Goal: Task Accomplishment & Management: Use online tool/utility

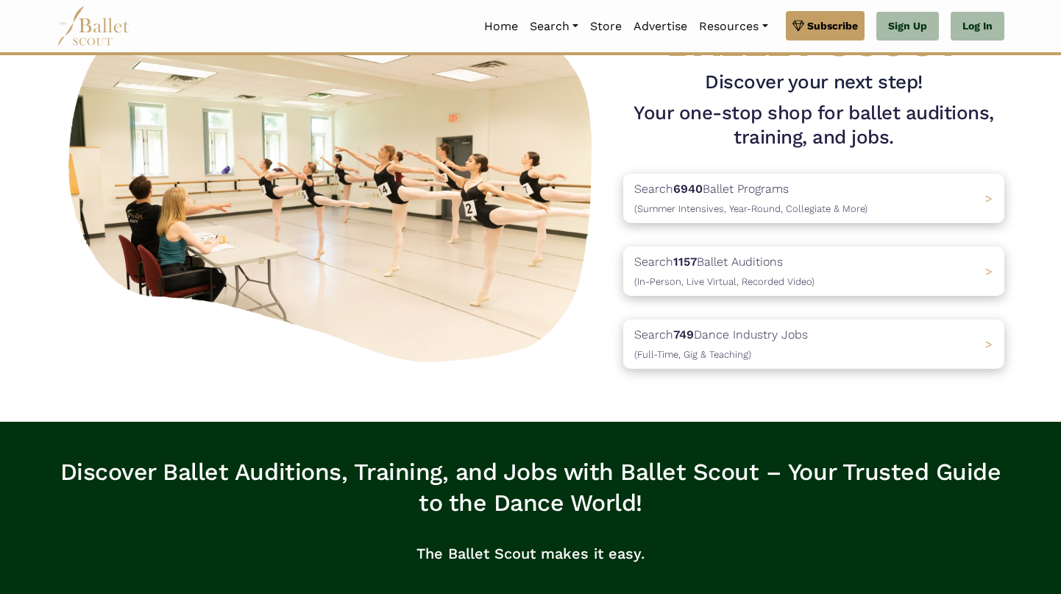
scroll to position [110, 0]
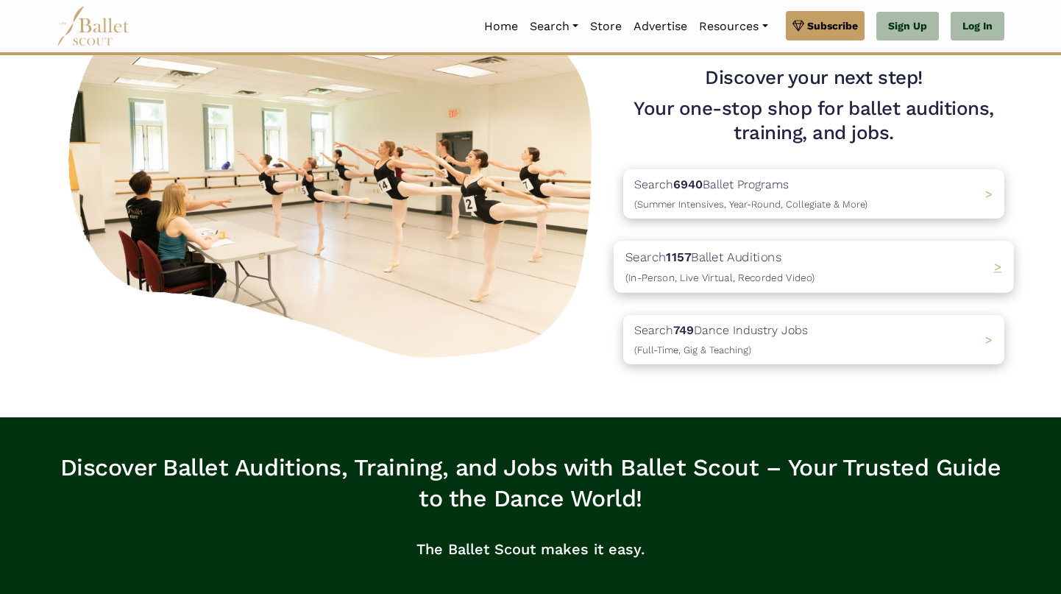
click at [748, 273] on span "(In-Person, Live Virtual, Recorded Video)" at bounding box center [719, 277] width 189 height 12
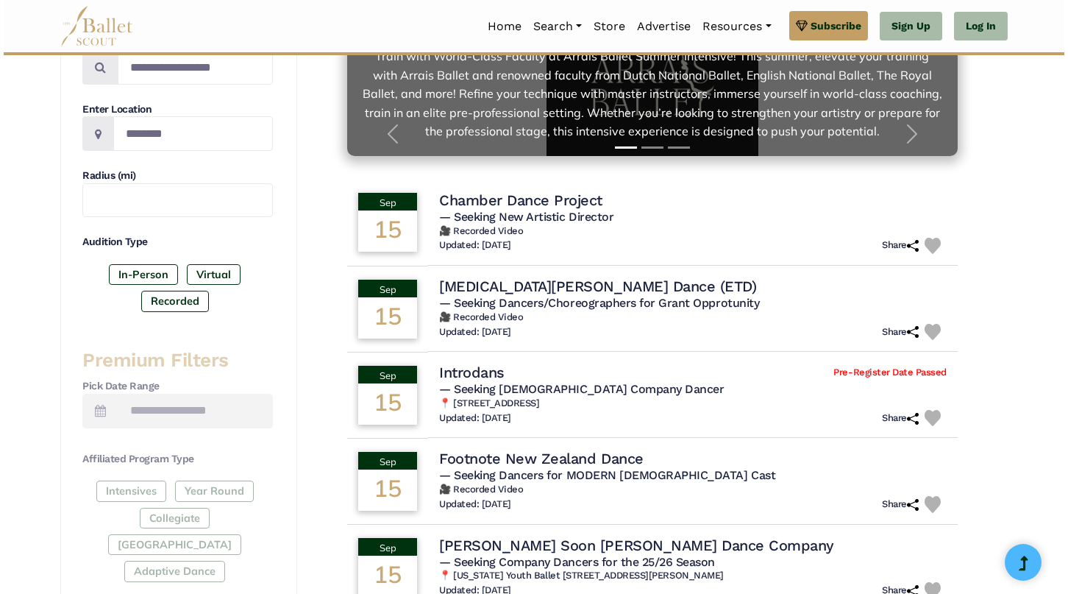
scroll to position [334, 0]
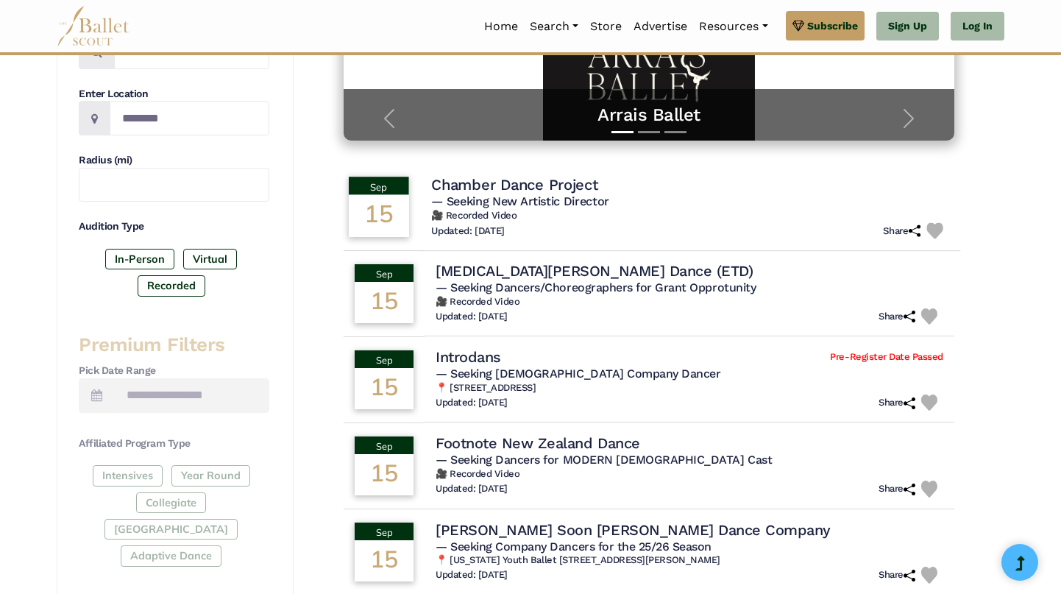
click at [553, 208] on h5 "— Seeking New Artistic Director" at bounding box center [690, 201] width 518 height 15
click at [594, 291] on span "— Seeking Dancers/Choreographers for Grant Opprotunity" at bounding box center [594, 287] width 327 height 14
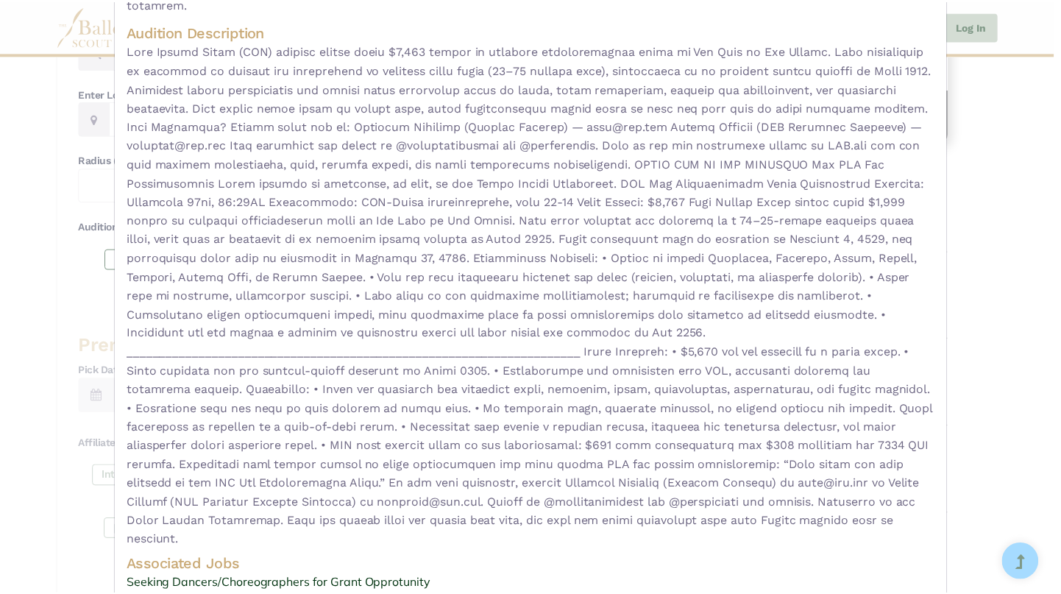
scroll to position [0, 0]
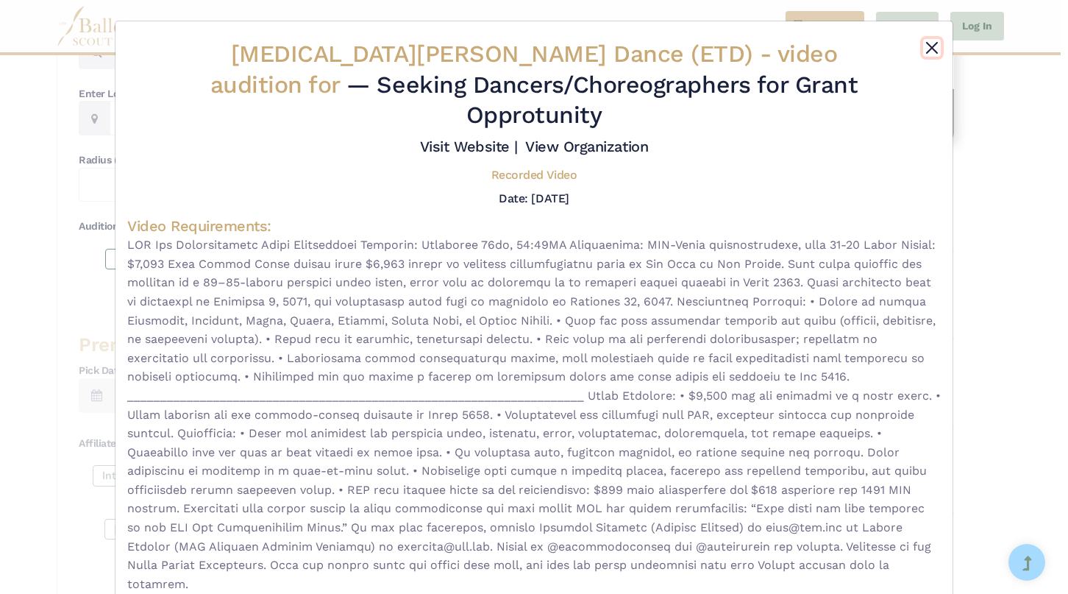
click at [931, 46] on button "Close" at bounding box center [932, 48] width 18 height 18
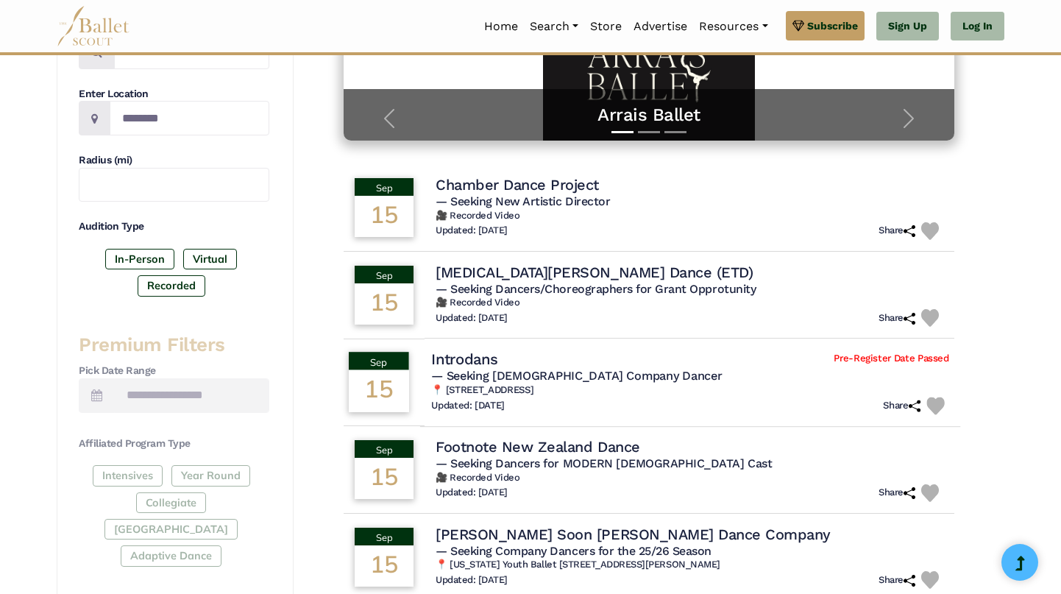
click at [650, 393] on h6 "📍 Vijfzinnenstraat 82 6811 LN Arnhem Nederland" at bounding box center [690, 390] width 518 height 13
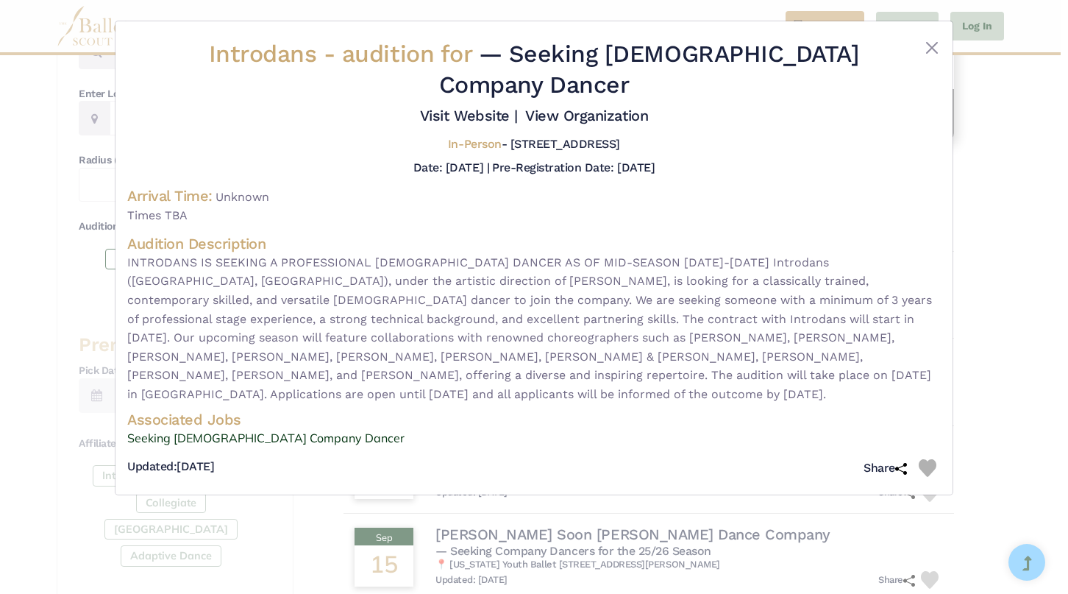
click at [579, 325] on span "INTRODANS IS SEEKING A PROFESSIONAL MALE DANCER AS OF MID-SEASON 2025-2026 Intr…" at bounding box center [534, 328] width 814 height 151
click at [506, 327] on span "INTRODANS IS SEEKING A PROFESSIONAL MALE DANCER AS OF MID-SEASON 2025-2026 Intr…" at bounding box center [534, 328] width 814 height 151
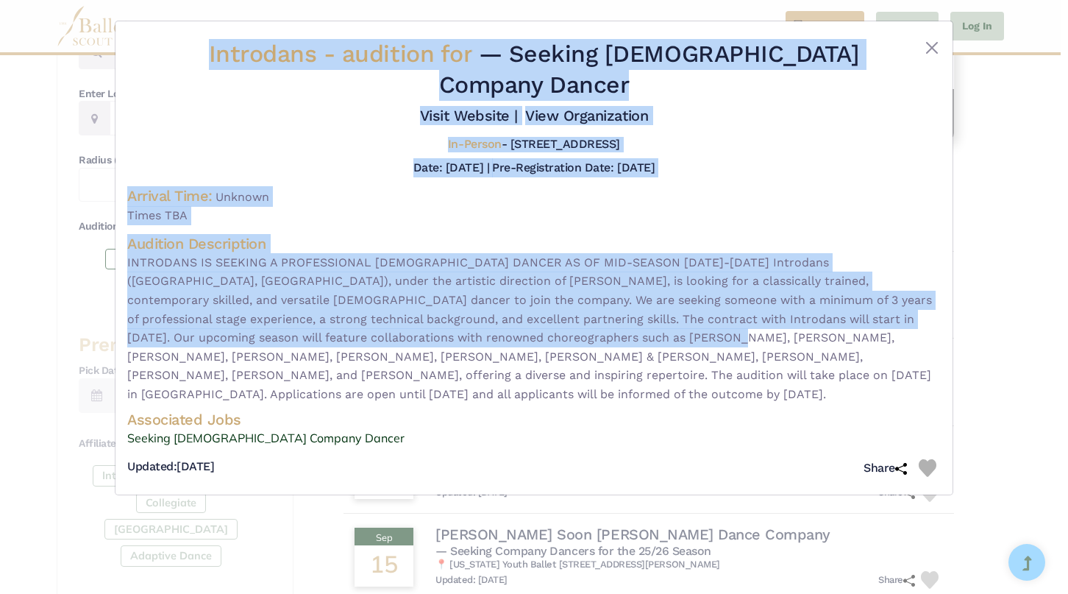
drag, startPoint x: 210, startPoint y: 49, endPoint x: 524, endPoint y: 317, distance: 413.3
click at [523, 316] on div "Introdans - audition for — Seeking Male Company Dancer Visit Website | View Org…" at bounding box center [534, 261] width 814 height 444
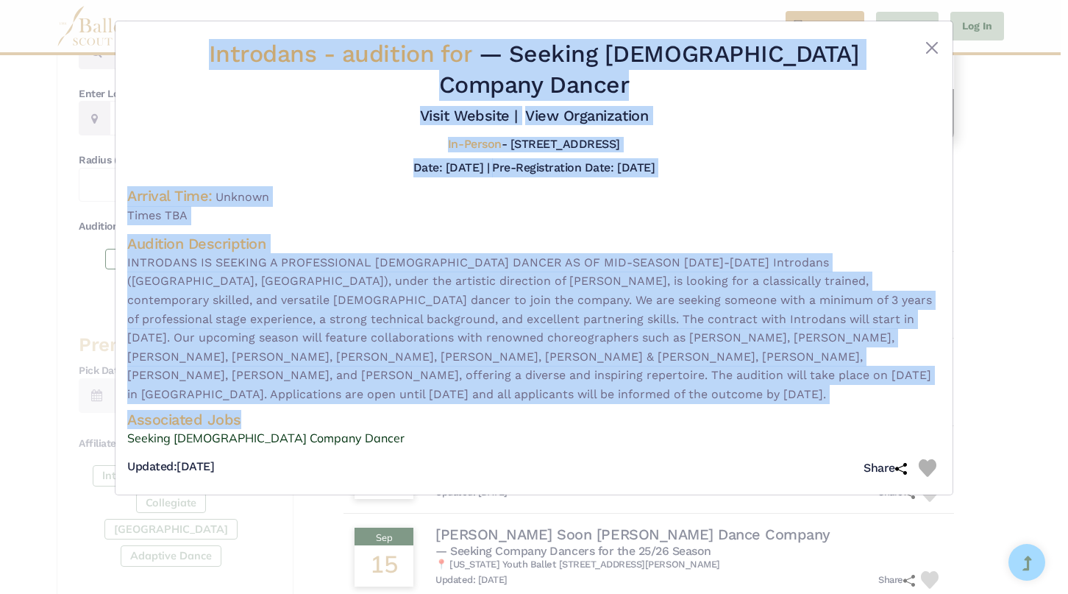
click at [253, 410] on h4 "Associated Jobs" at bounding box center [534, 419] width 814 height 19
copy div "Introdans - audition for — Seeking Male Company Dancer Visit Website | View Org…"
click at [254, 429] on link "Seeking Male Company Dancer" at bounding box center [534, 438] width 814 height 19
click at [625, 253] on span "INTRODANS IS SEEKING A PROFESSIONAL MALE DANCER AS OF MID-SEASON 2025-2026 Intr…" at bounding box center [534, 328] width 814 height 151
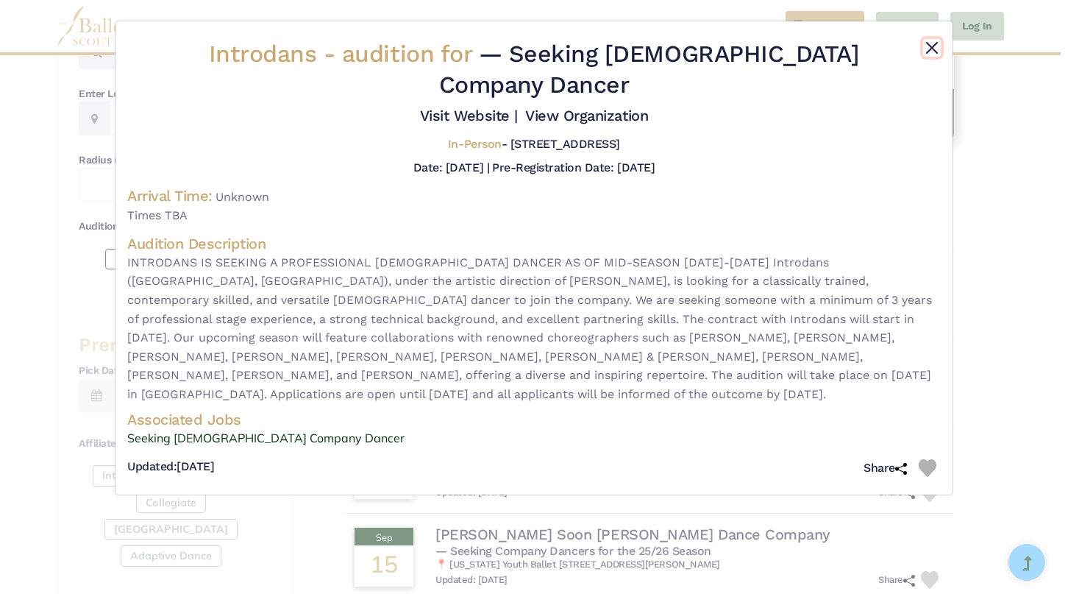
click at [939, 43] on button "Close" at bounding box center [932, 48] width 18 height 18
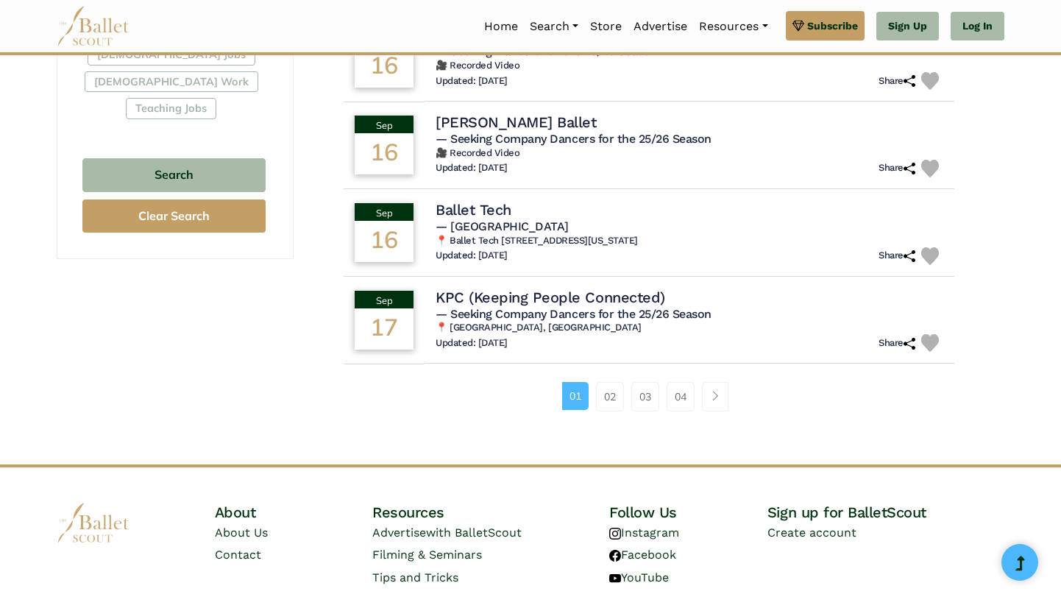
scroll to position [937, 0]
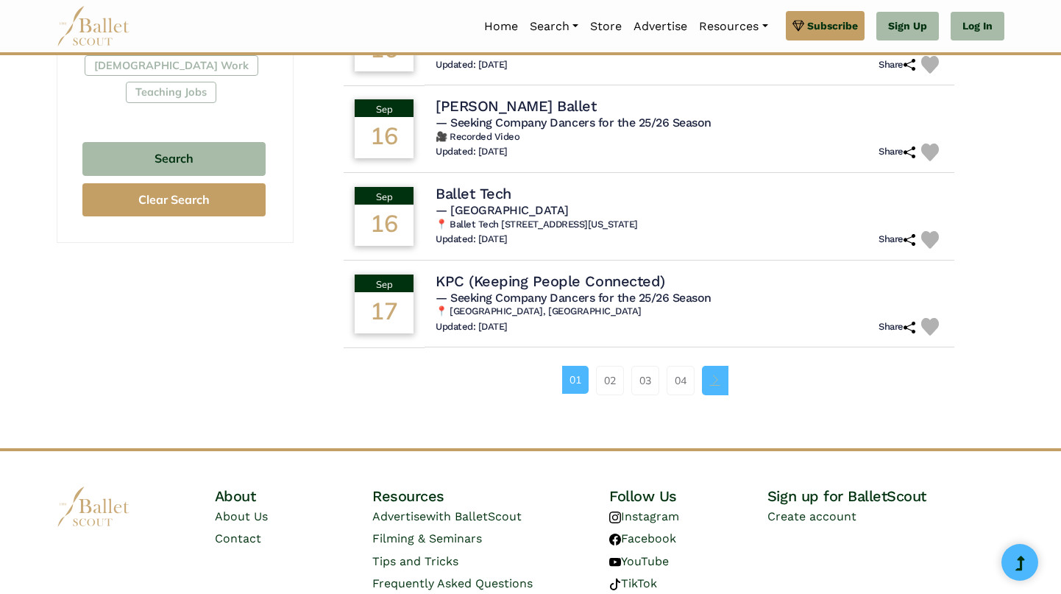
click at [720, 379] on span "Page navigation example" at bounding box center [715, 380] width 10 height 10
click at [684, 384] on link "04" at bounding box center [681, 380] width 28 height 29
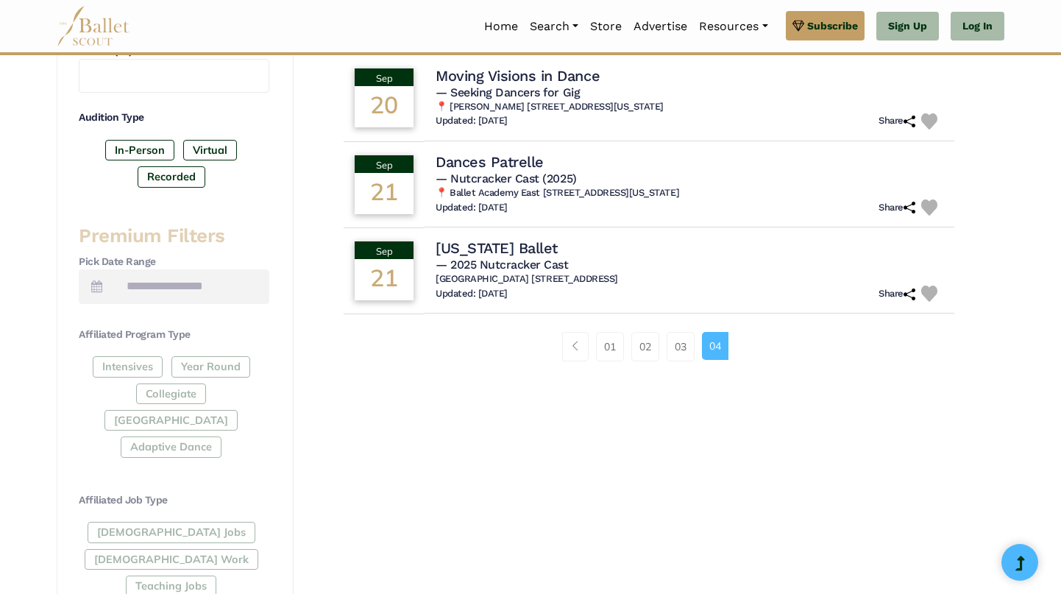
scroll to position [440, 0]
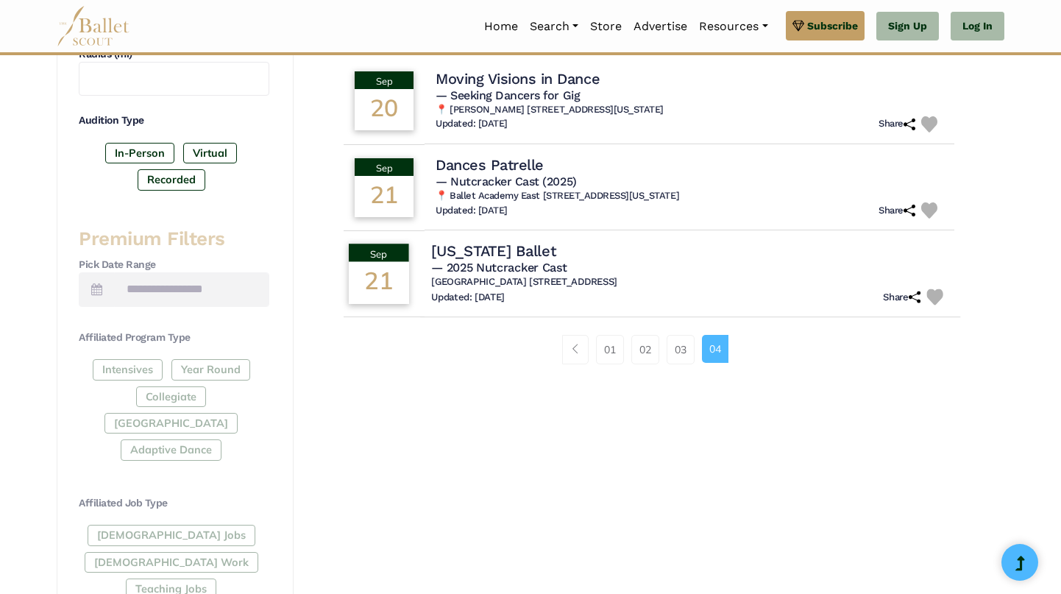
click at [587, 272] on h5 "— 2025 Nutcracker Cast" at bounding box center [690, 267] width 518 height 15
click at [512, 274] on span "— 2025 Nutcracker Cast" at bounding box center [498, 267] width 135 height 14
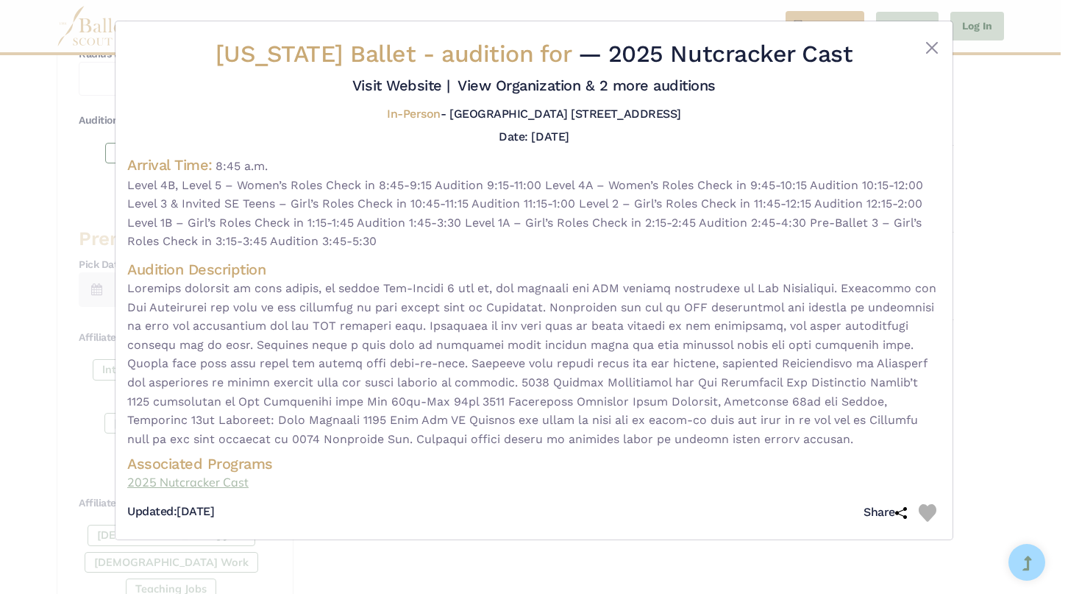
click at [213, 481] on link "2025 Nutcracker Cast" at bounding box center [534, 482] width 814 height 19
click at [933, 46] on button "Close" at bounding box center [932, 48] width 18 height 18
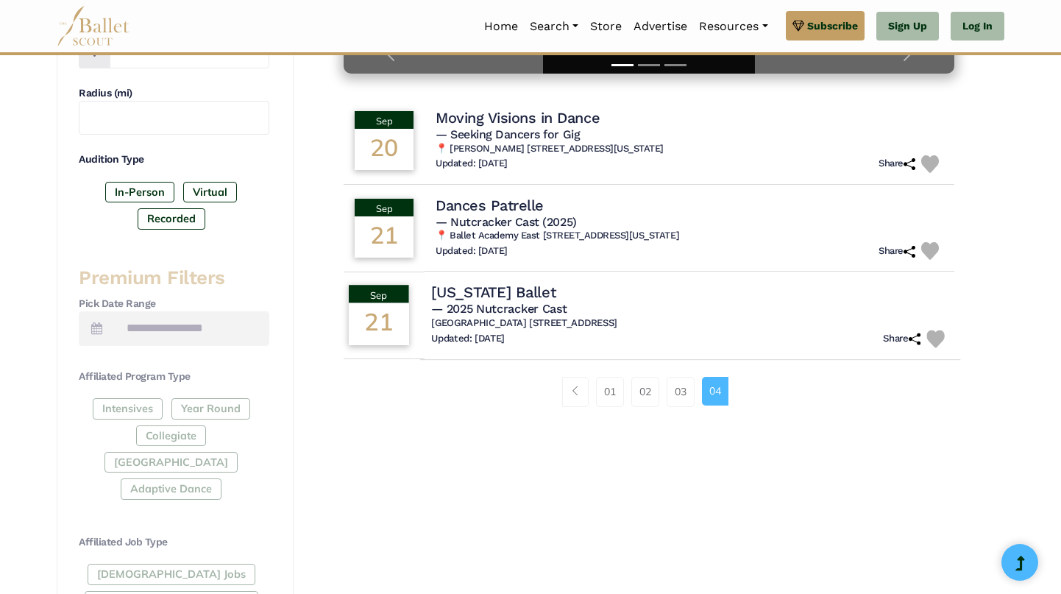
scroll to position [394, 0]
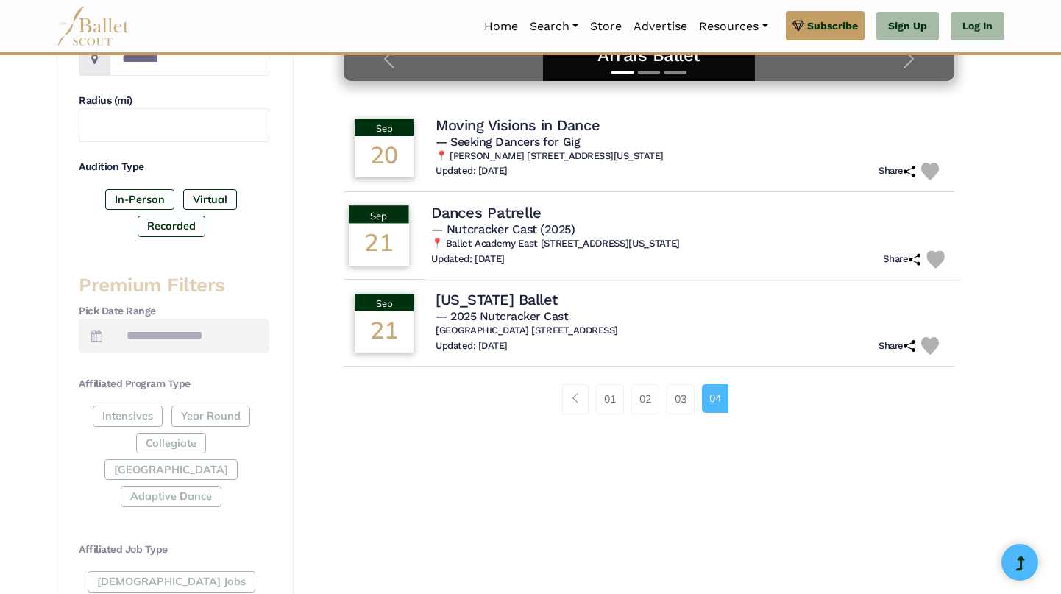
click at [612, 236] on h5 "— Nutcracker Cast (2025)" at bounding box center [690, 228] width 518 height 15
click at [495, 229] on span "— Nutcracker Cast (2025)" at bounding box center [502, 228] width 143 height 14
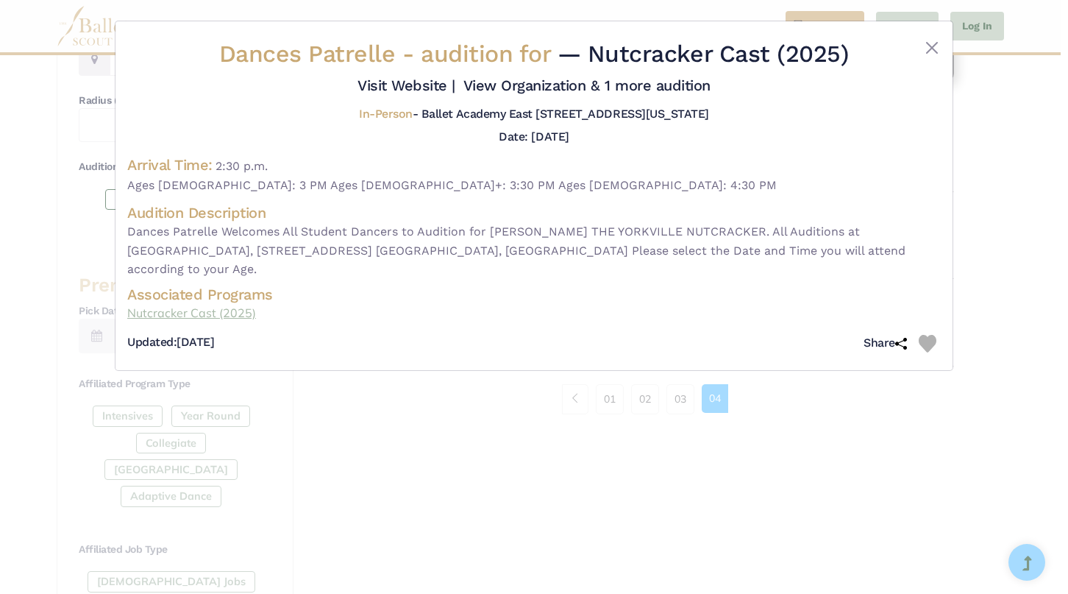
click at [224, 304] on link "Nutcracker Cast (2025)" at bounding box center [534, 313] width 814 height 19
click at [932, 43] on button "Close" at bounding box center [932, 48] width 18 height 18
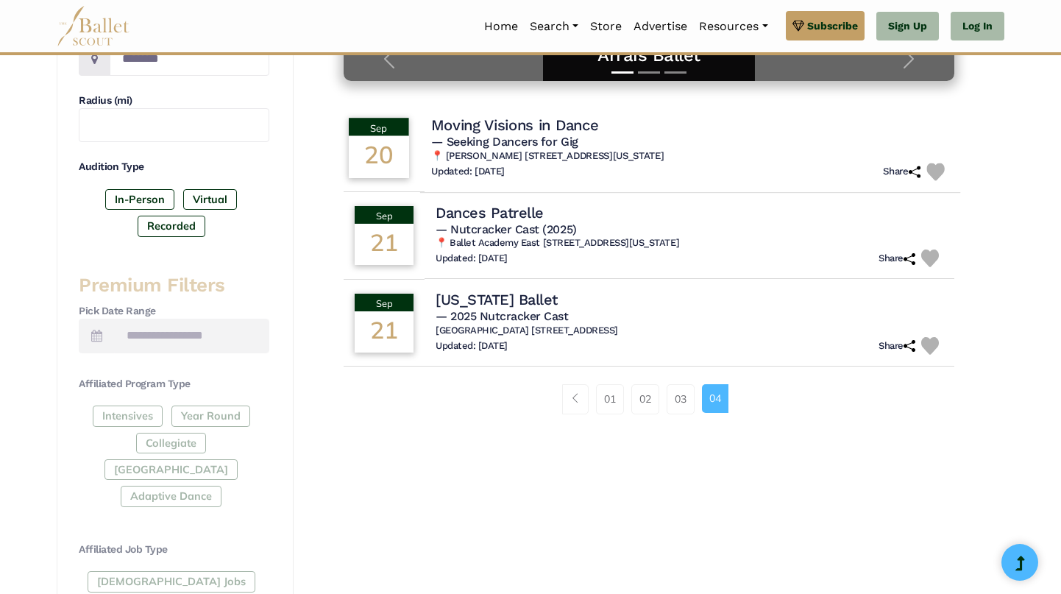
click at [578, 152] on h6 "📍 Gibney 890 Broadway, 890 Broadway 5th floor, New York, NY 10003" at bounding box center [690, 156] width 518 height 13
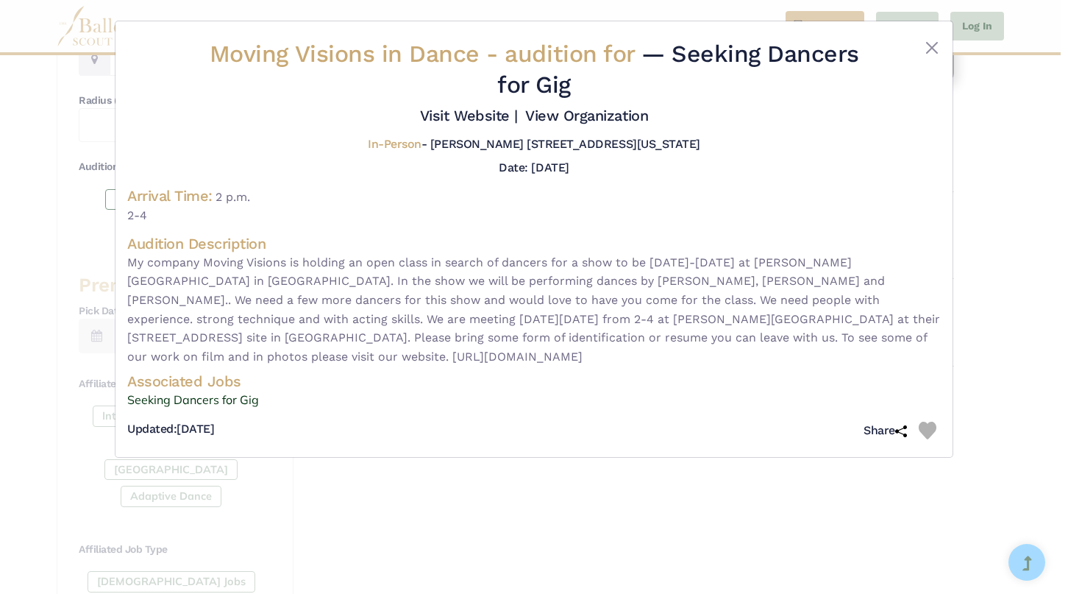
click at [522, 302] on span "My company Moving Visions is holding an open class in search of dancers for a s…" at bounding box center [534, 309] width 814 height 113
click at [511, 302] on span "My company Moving Visions is holding an open class in search of dancers for a s…" at bounding box center [534, 309] width 814 height 113
click at [216, 391] on link "Seeking Dancers for Gig" at bounding box center [534, 400] width 814 height 19
click at [931, 45] on button "Close" at bounding box center [932, 48] width 18 height 18
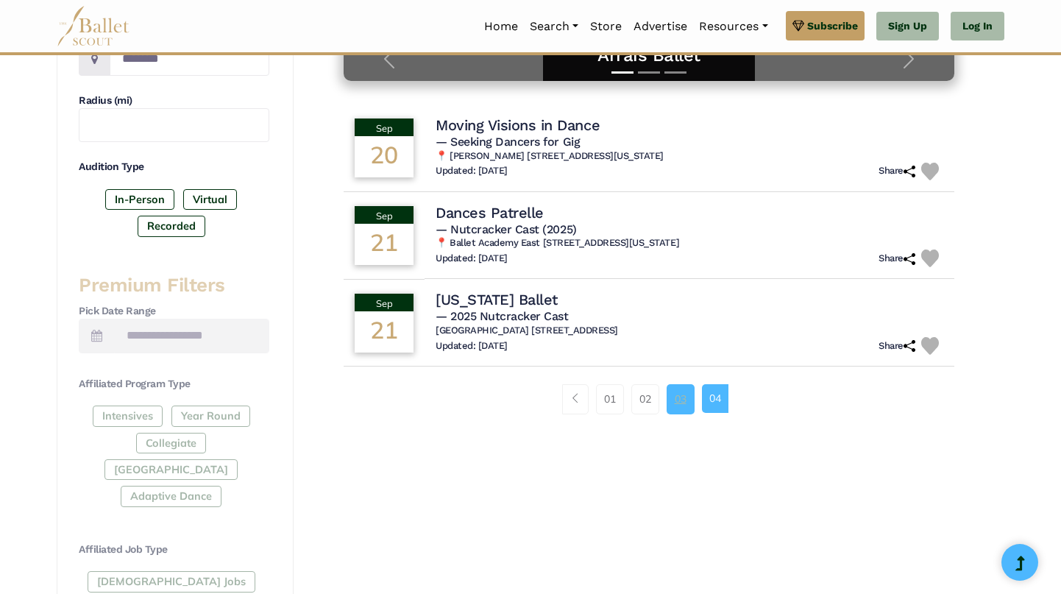
click at [681, 397] on link "03" at bounding box center [681, 398] width 28 height 29
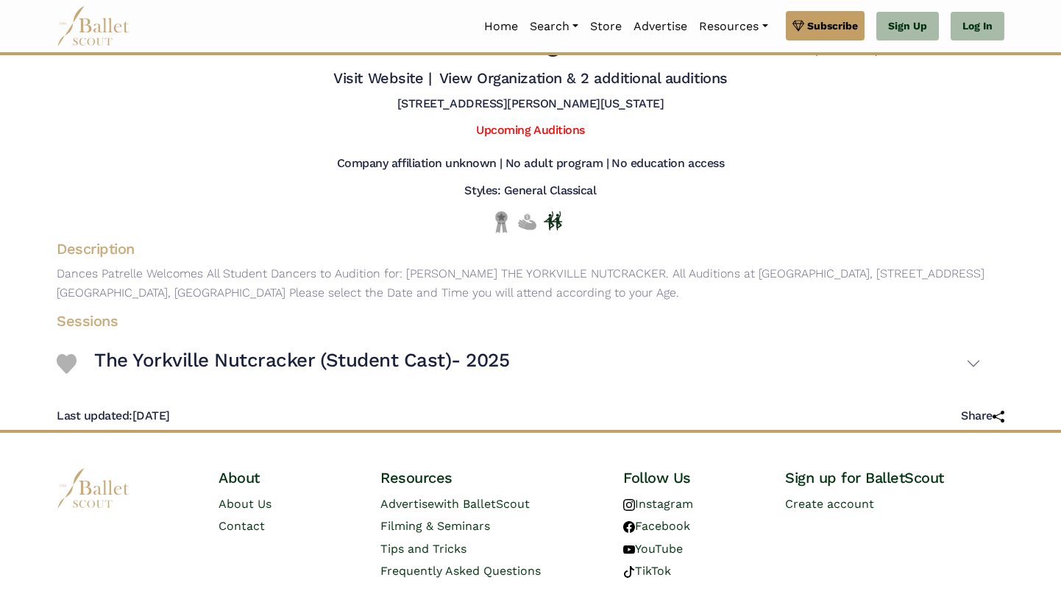
scroll to position [43, 0]
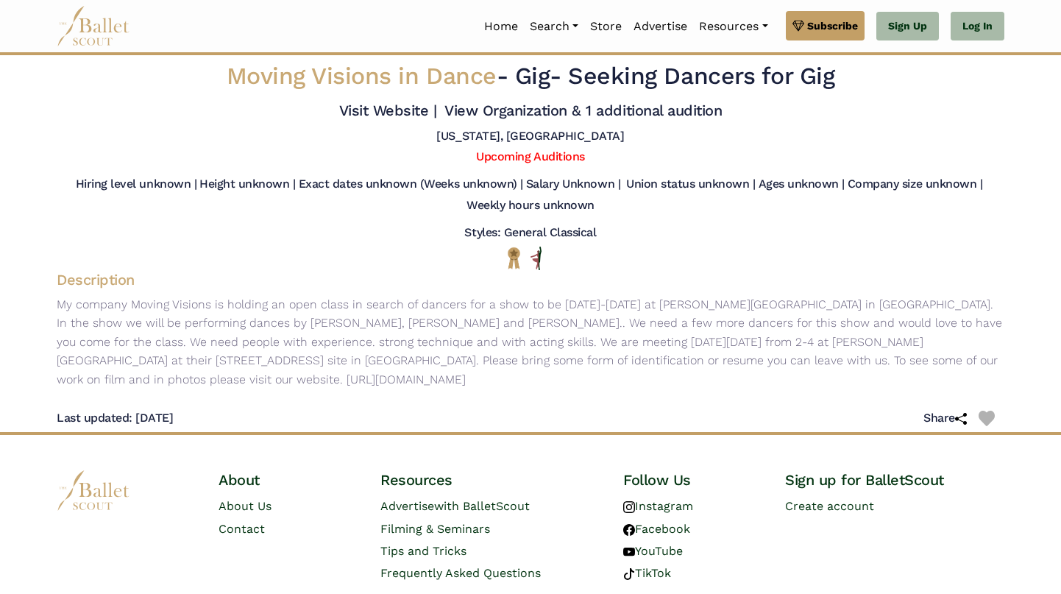
click at [482, 358] on p "My company Moving Visions is holding an open class in search of dancers for a s…" at bounding box center [530, 342] width 971 height 94
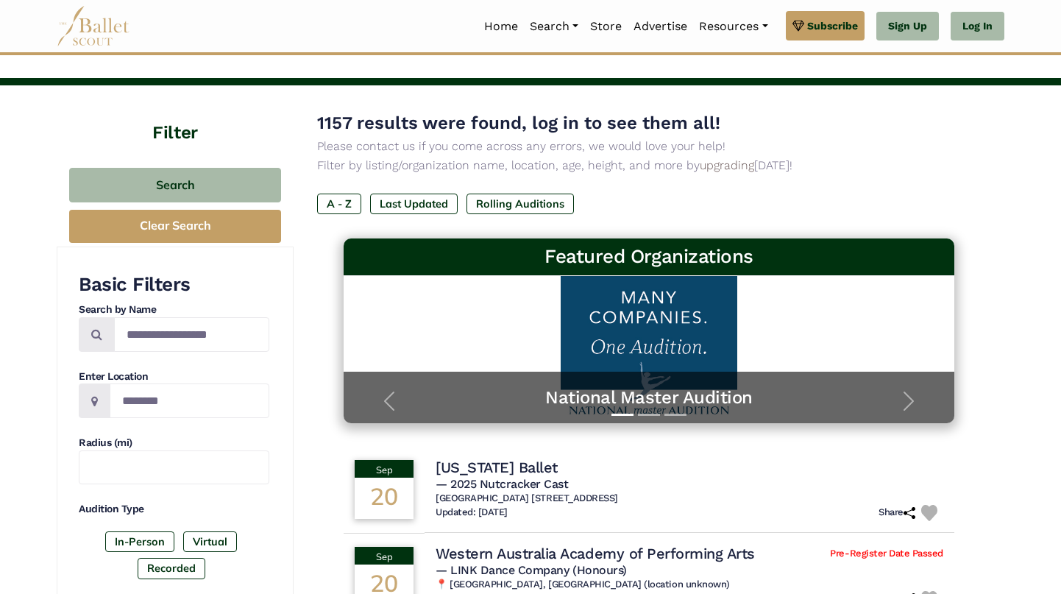
click at [844, 163] on p "Filter by listing/organization name, location, age, height, and more by upgradi…" at bounding box center [649, 165] width 664 height 19
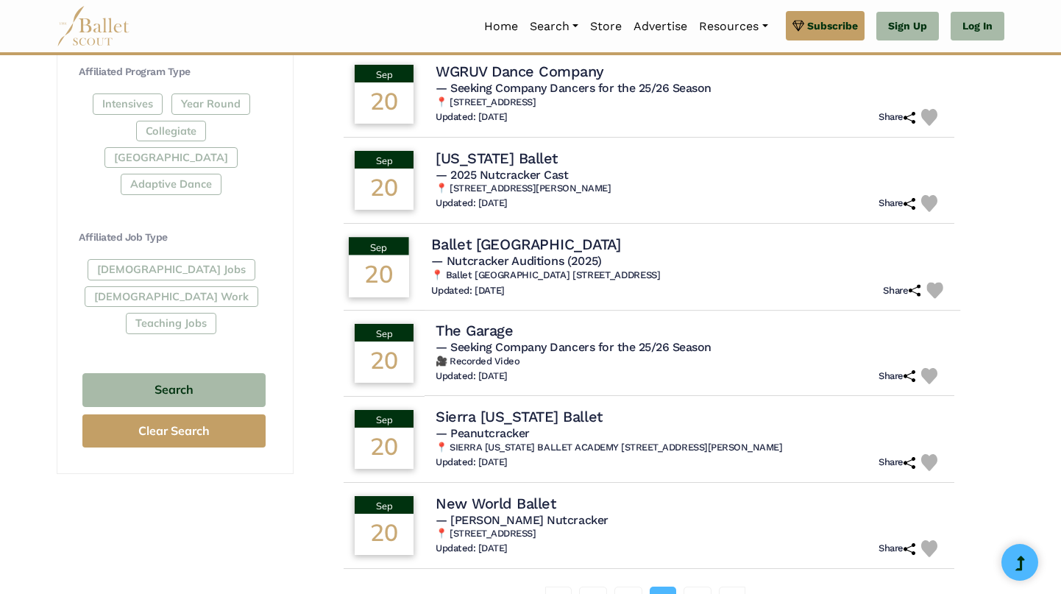
scroll to position [991, 0]
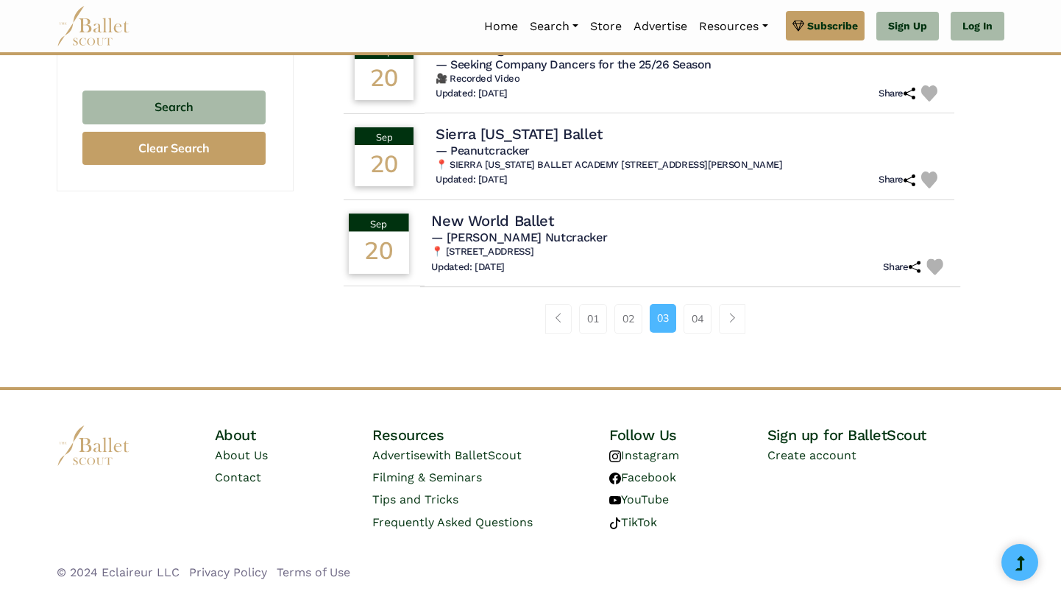
click at [590, 246] on h6 "📍 3510 Industrial Dr. Santa Rosa, CA 95403" at bounding box center [690, 251] width 518 height 13
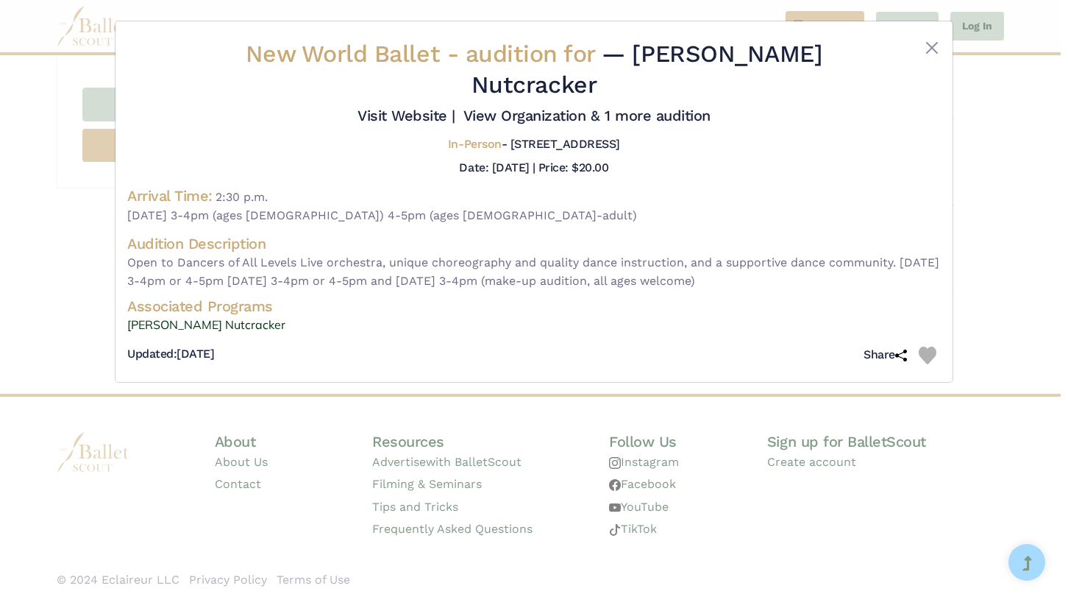
click at [525, 280] on span "Open to Dancers of All Levels Live orchestra, unique choreography and quality d…" at bounding box center [534, 272] width 814 height 38
click at [935, 40] on button "Close" at bounding box center [932, 48] width 18 height 18
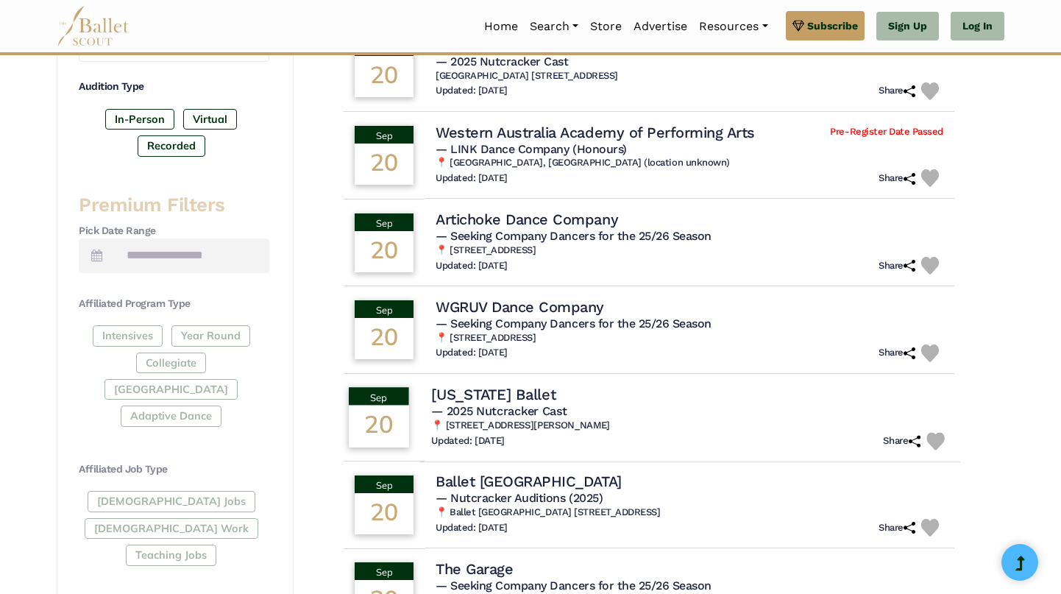
scroll to position [449, 0]
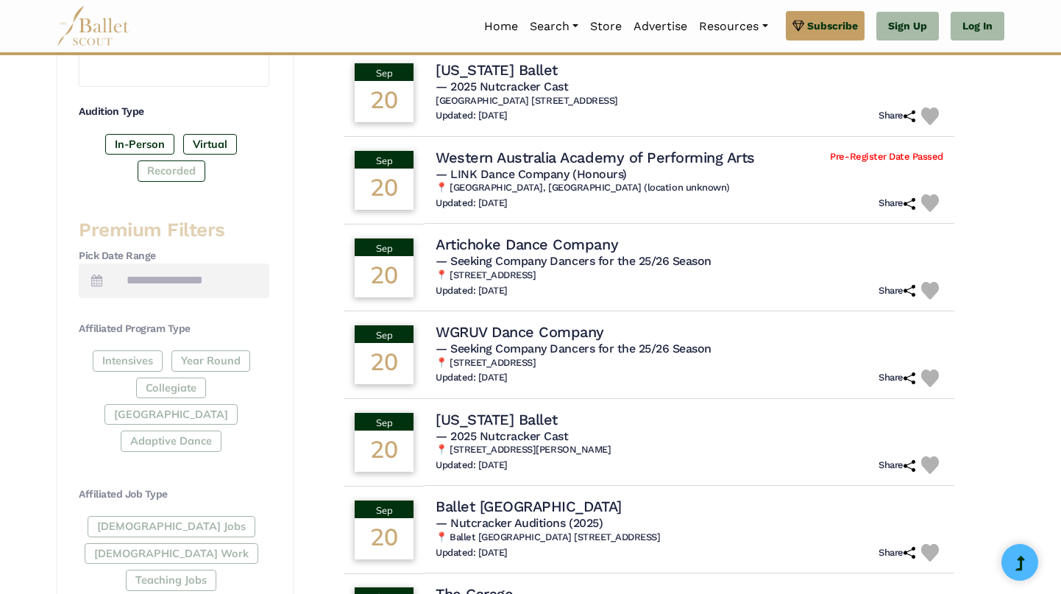
click at [185, 170] on label "Recorded" at bounding box center [172, 170] width 68 height 21
click at [93, 277] on icon at bounding box center [96, 280] width 11 height 12
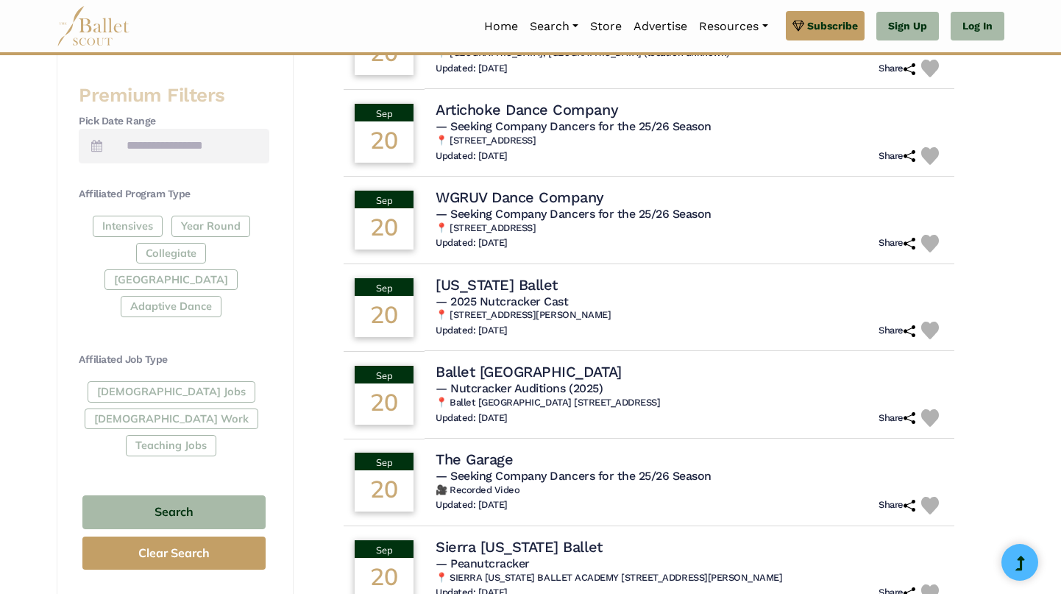
scroll to position [589, 0]
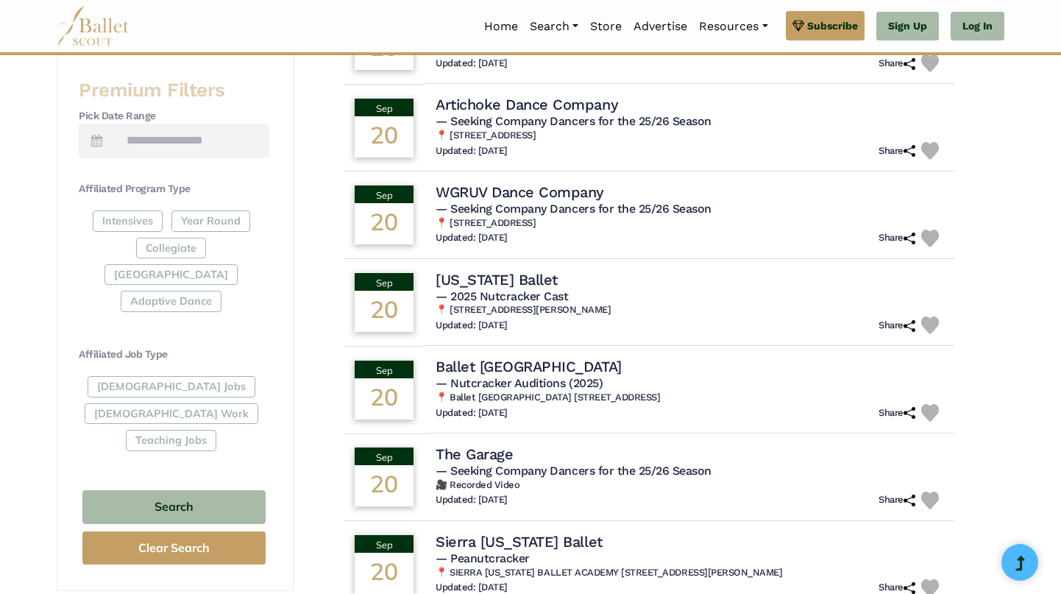
click at [158, 376] on div "Full-Time Jobs Gig Work Teaching Jobs" at bounding box center [174, 416] width 191 height 80
click at [147, 376] on div "Full-Time Jobs Gig Work Teaching Jobs" at bounding box center [174, 416] width 191 height 80
click at [208, 376] on div "Full-Time Jobs Gig Work Teaching Jobs" at bounding box center [174, 416] width 191 height 80
click at [194, 490] on button "Search" at bounding box center [173, 507] width 183 height 35
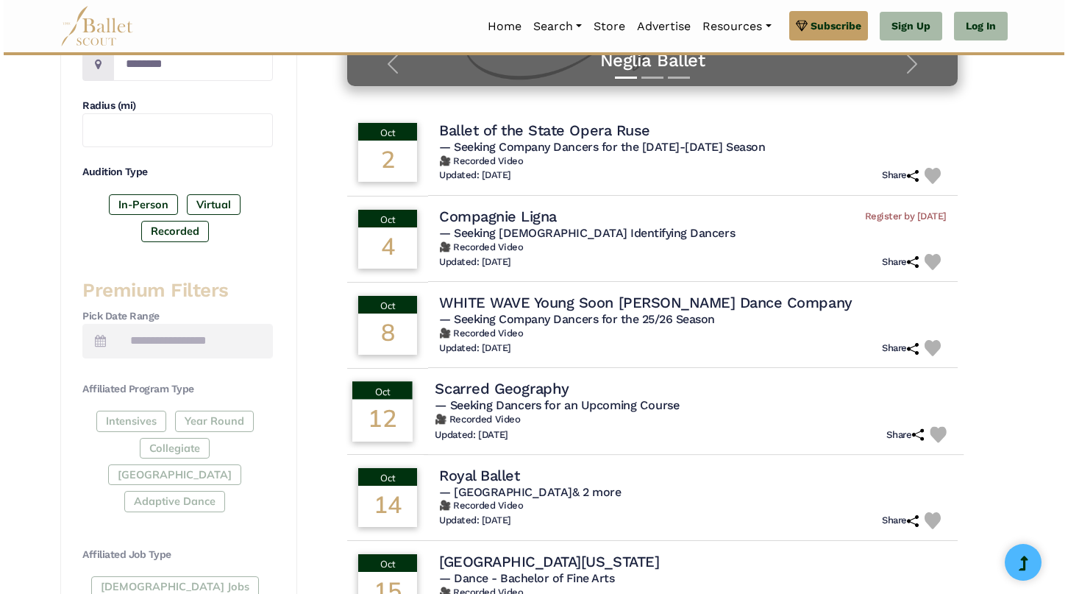
scroll to position [380, 0]
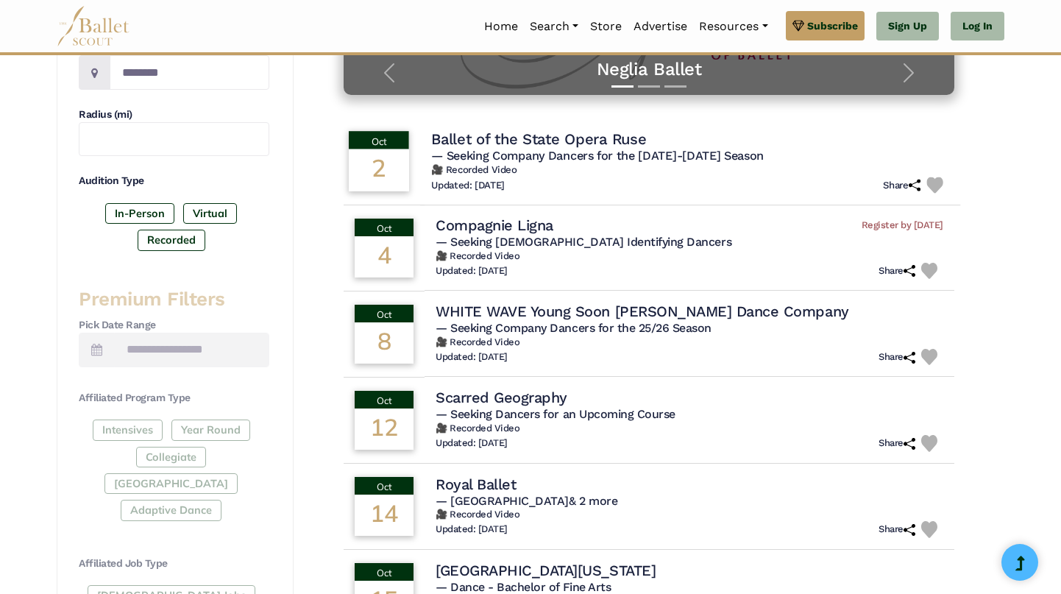
click at [584, 166] on h6 "🎥 Recorded Video" at bounding box center [690, 170] width 518 height 13
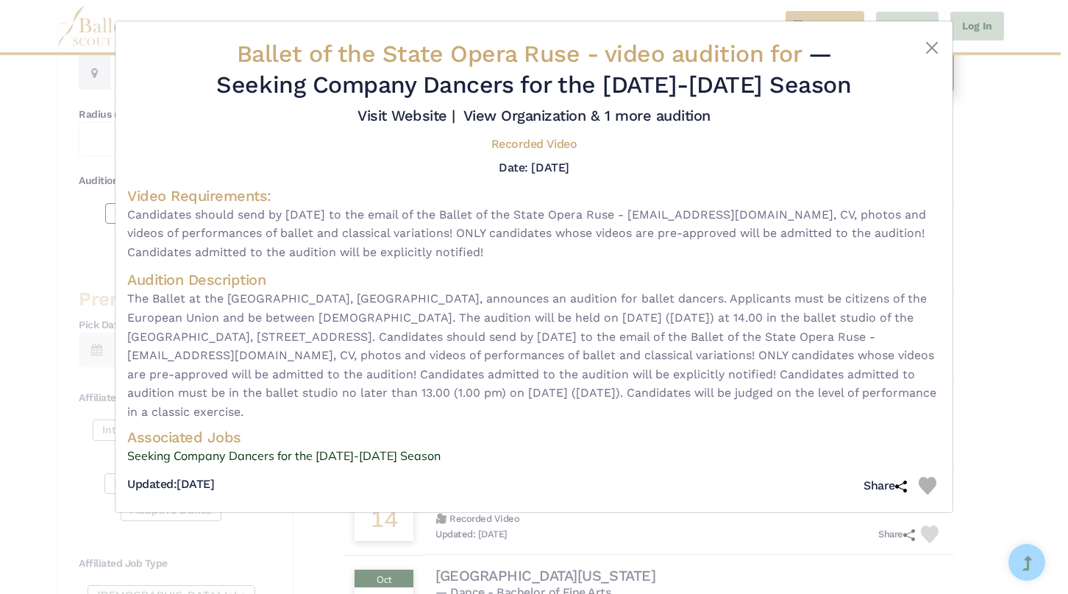
click at [372, 319] on span "The Ballet at the [GEOGRAPHIC_DATA], [GEOGRAPHIC_DATA], announces an audition f…" at bounding box center [534, 355] width 814 height 132
click at [494, 251] on span "Candidates should send by [DATE] to the email of the Ballet of the State Opera …" at bounding box center [534, 233] width 814 height 57
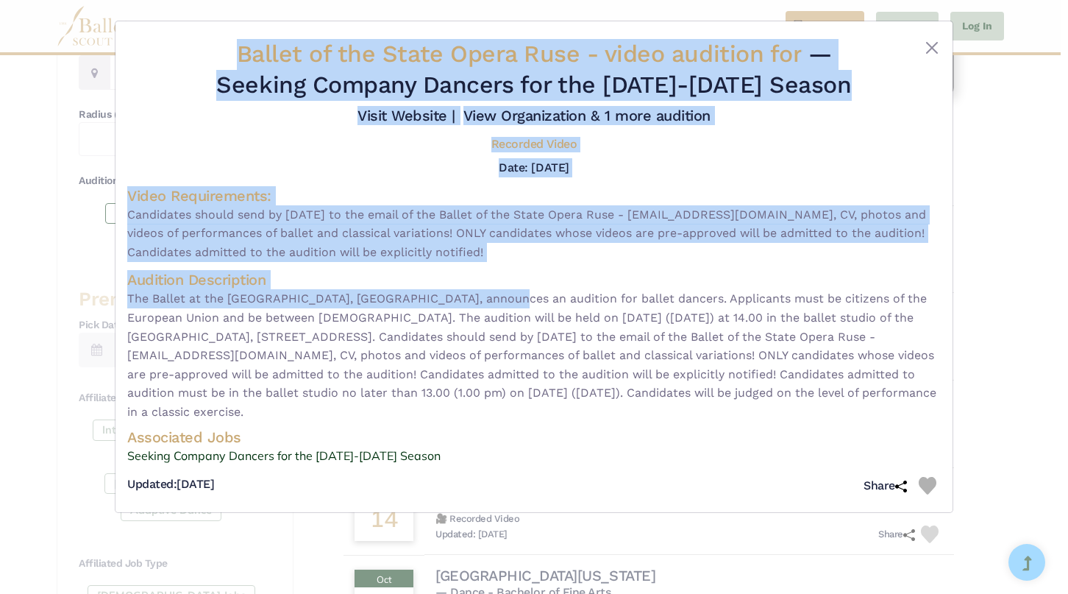
drag, startPoint x: 240, startPoint y: 52, endPoint x: 493, endPoint y: 291, distance: 348.2
click at [493, 291] on div "Ballet of the State Opera Ruse - video audition for — Seeking Company Dancers f…" at bounding box center [534, 269] width 814 height 461
click at [897, 394] on span "The Ballet at the [GEOGRAPHIC_DATA], [GEOGRAPHIC_DATA], announces an audition f…" at bounding box center [534, 355] width 814 height 132
copy div "Loremi do sit Ametc Adipi Elit - seddo eiusmodt inc — Utlabor Etdolor Magnaal e…"
click at [536, 223] on span "Candidates should send by [DATE] to the email of the Ballet of the State Opera …" at bounding box center [534, 233] width 814 height 57
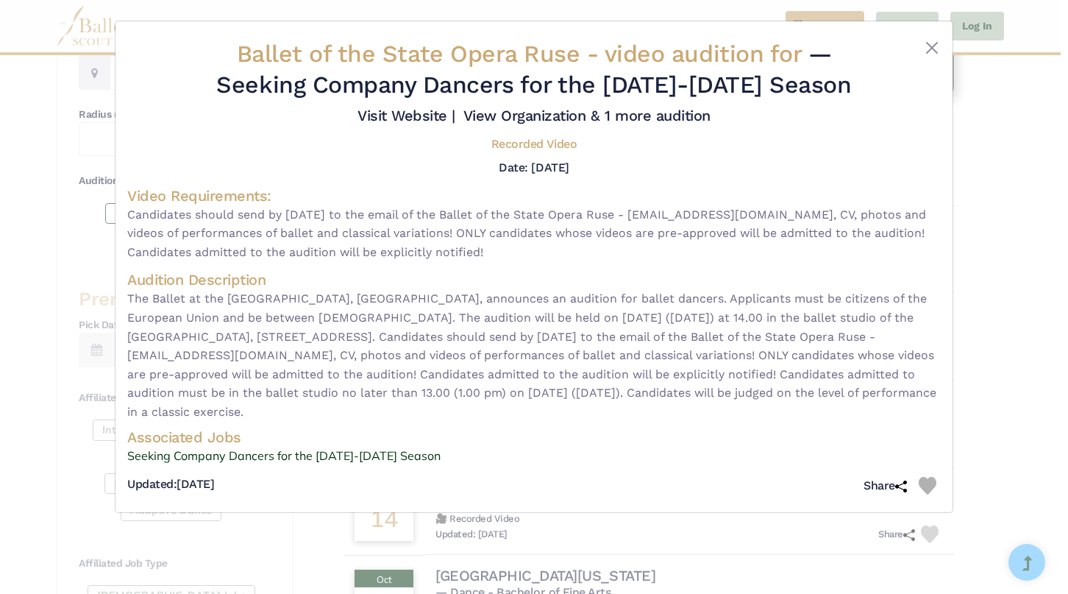
click at [503, 248] on span "Candidates should send by [DATE] to the email of the Ballet of the State Opera …" at bounding box center [534, 233] width 814 height 57
drag, startPoint x: 788, startPoint y: 337, endPoint x: 915, endPoint y: 336, distance: 127.3
click at [915, 336] on span "The Ballet at the [GEOGRAPHIC_DATA], [GEOGRAPHIC_DATA], announces an audition f…" at bounding box center [534, 355] width 814 height 132
copy span "[EMAIL_ADDRESS][DOMAIN_NAME]"
